Goal: Task Accomplishment & Management: Manage account settings

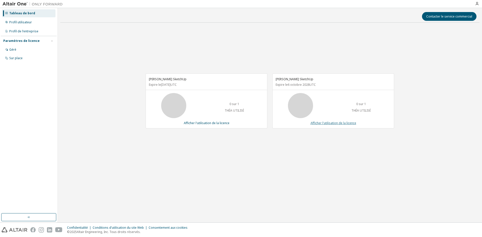
click at [323, 122] on font "Afficher l'utilisation de la licence" at bounding box center [334, 123] width 46 height 4
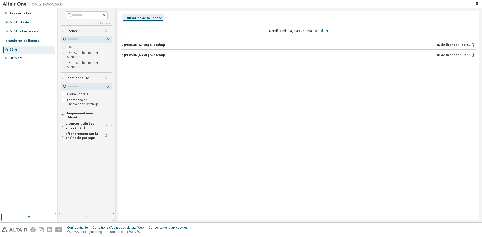
click at [122, 45] on icon "button" at bounding box center [122, 44] width 3 height 3
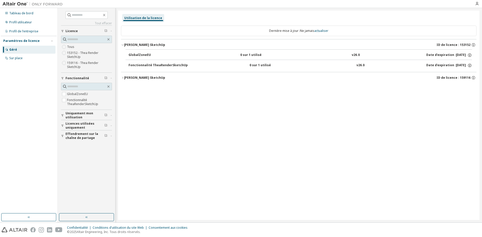
click at [124, 79] on icon "button" at bounding box center [122, 77] width 3 height 3
